Goal: Find specific page/section: Find specific page/section

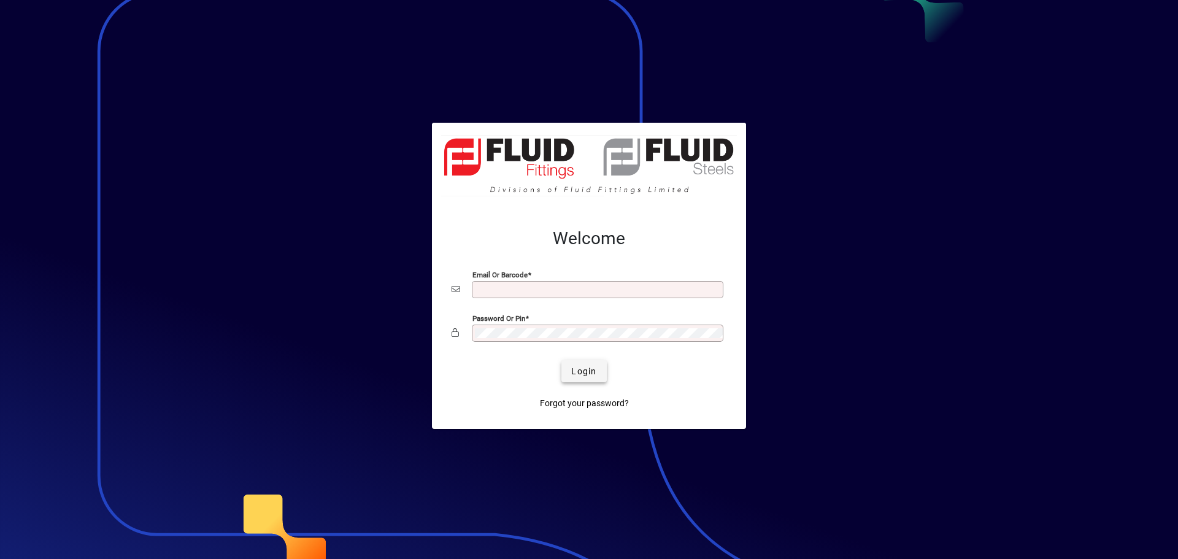
type input "**********"
click at [574, 372] on span "Login" at bounding box center [583, 371] width 25 height 13
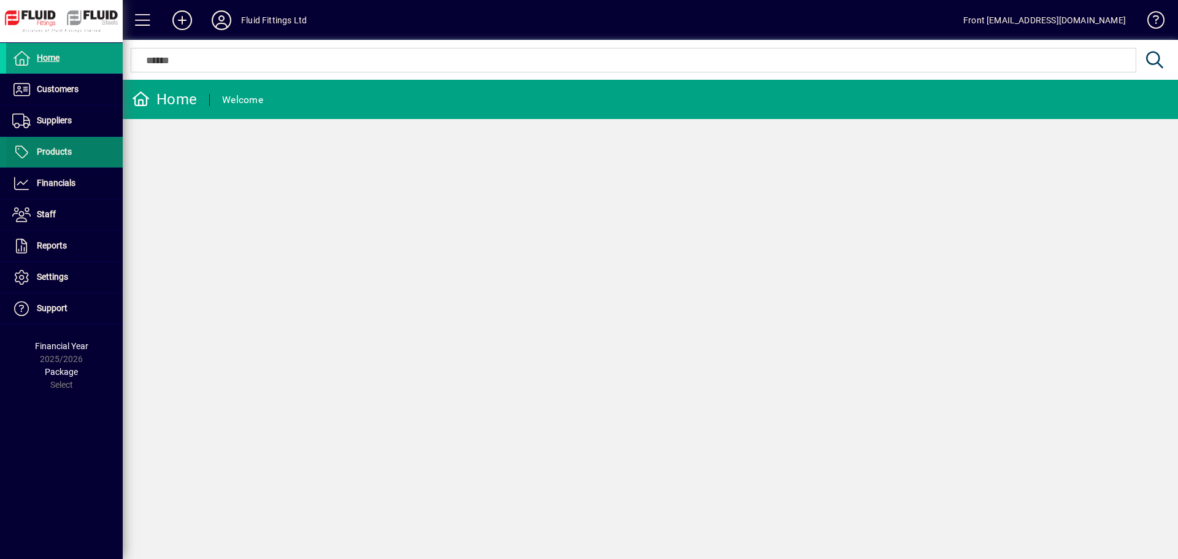
click at [64, 153] on span "Products" at bounding box center [54, 152] width 35 height 10
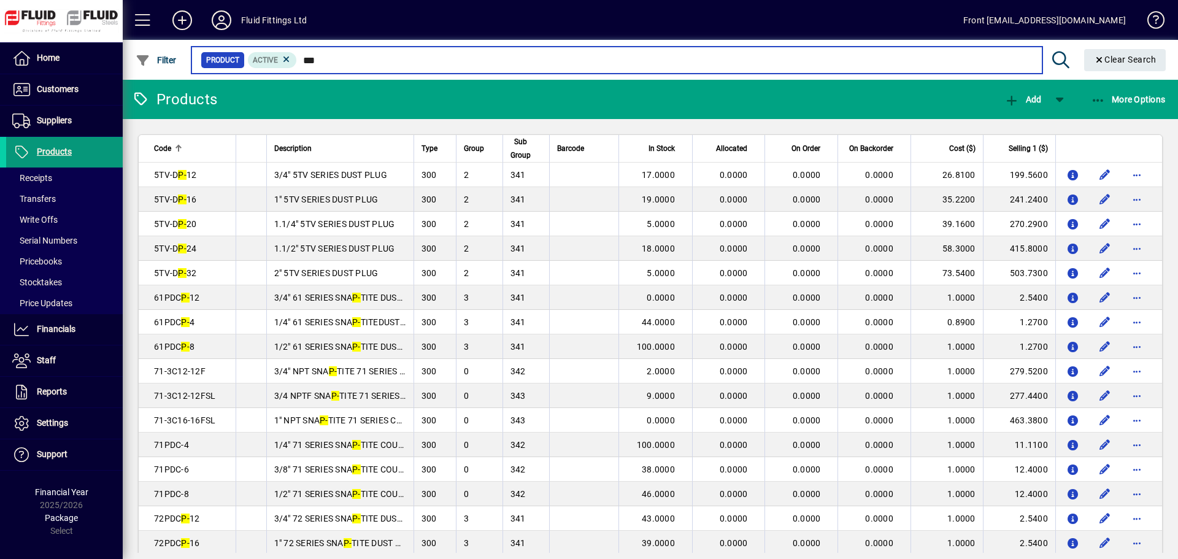
type input "****"
